Goal: Task Accomplishment & Management: Manage account settings

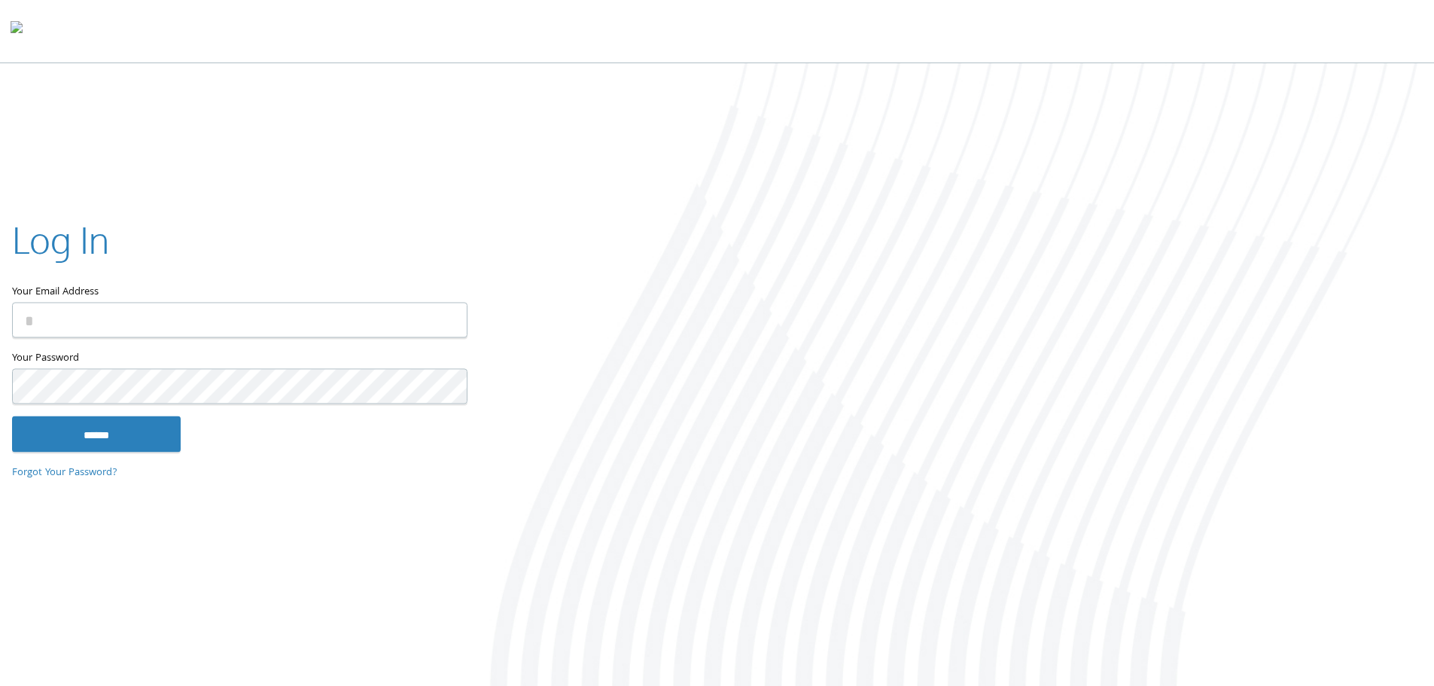
type input "**********"
click at [108, 434] on input "******" at bounding box center [96, 434] width 169 height 36
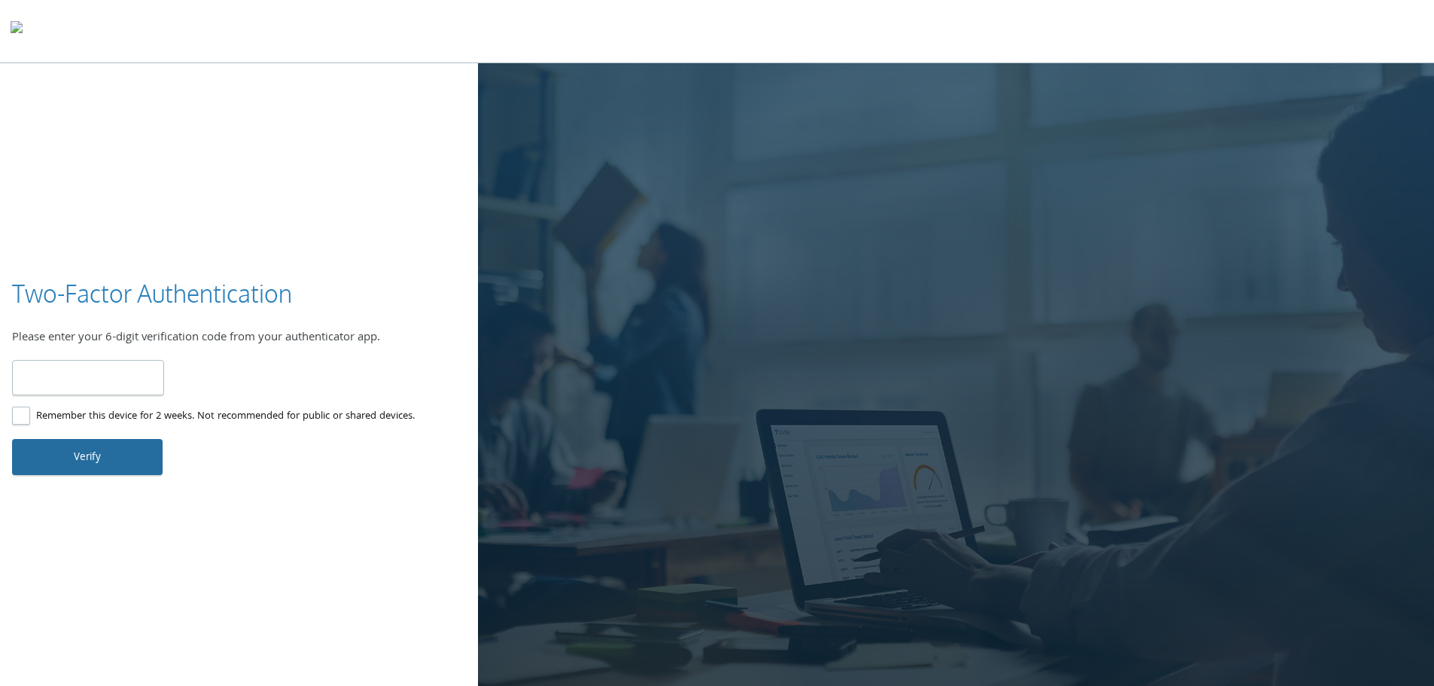
type input "******"
click at [77, 458] on button "Verify" at bounding box center [87, 457] width 151 height 36
